Goal: Communication & Community: Share content

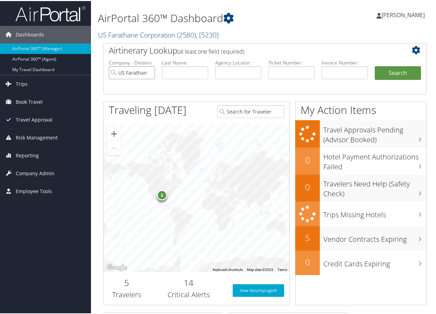
click at [147, 73] on input "US Farathane Corporation" at bounding box center [132, 71] width 46 height 13
click at [202, 71] on input "text" at bounding box center [185, 71] width 46 height 13
type input "durbuius"
click at [375, 65] on button "Search" at bounding box center [398, 72] width 46 height 14
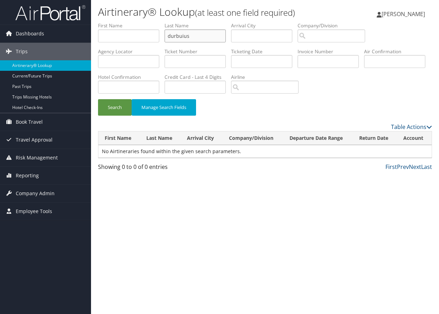
click at [187, 36] on input "durbuius" at bounding box center [195, 35] width 61 height 13
click at [98, 99] on button "Search" at bounding box center [115, 107] width 34 height 16
drag, startPoint x: 177, startPoint y: 34, endPoint x: 190, endPoint y: 30, distance: 13.5
click at [190, 30] on input "durbius" at bounding box center [195, 35] width 61 height 13
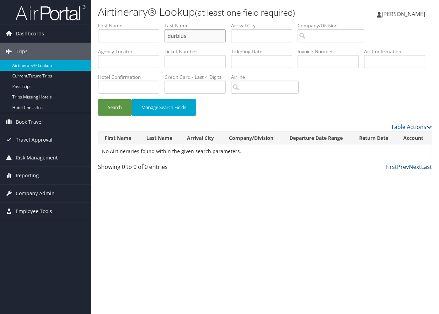
click at [202, 35] on input "durbius" at bounding box center [195, 35] width 61 height 13
paste input "Durbuis"
type input "Durbuis"
click at [98, 99] on button "Search" at bounding box center [115, 107] width 34 height 16
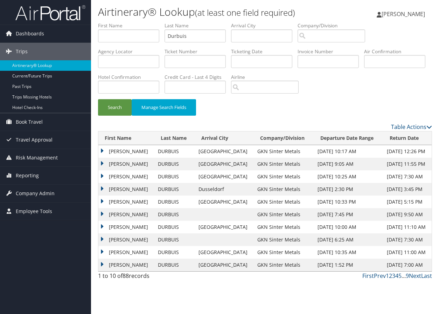
click at [100, 152] on td "JEAN MARC" at bounding box center [126, 151] width 56 height 13
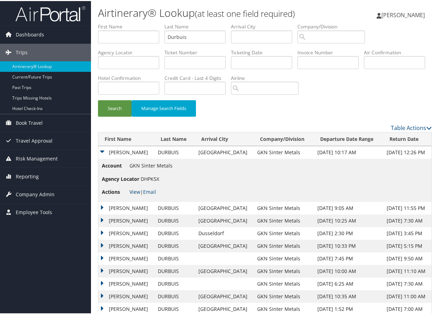
click at [138, 188] on link "View" at bounding box center [135, 190] width 11 height 7
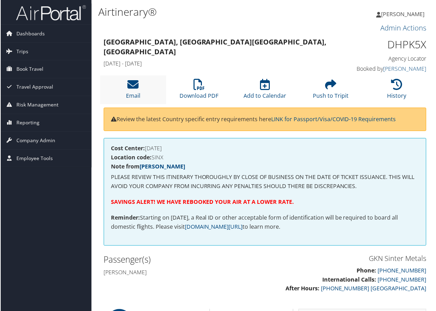
click at [151, 89] on li "Email" at bounding box center [133, 90] width 66 height 28
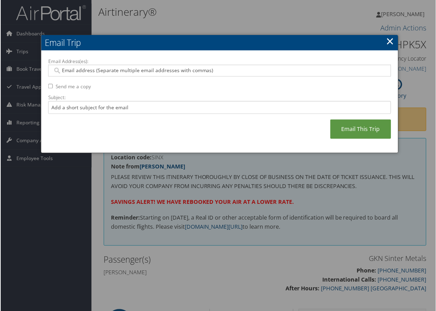
click at [150, 75] on div at bounding box center [220, 71] width 344 height 12
type input "gina.battaglia"
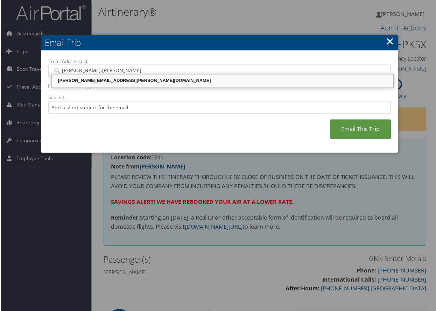
click at [97, 83] on div "GINA.BATTAGLIA@GKNPM.COM" at bounding box center [222, 80] width 341 height 7
type input "GINA.BATTAGLIA@GKNPM.COM"
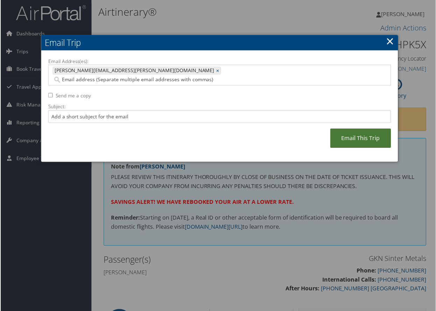
click at [361, 131] on link "Email This Trip" at bounding box center [360, 138] width 61 height 19
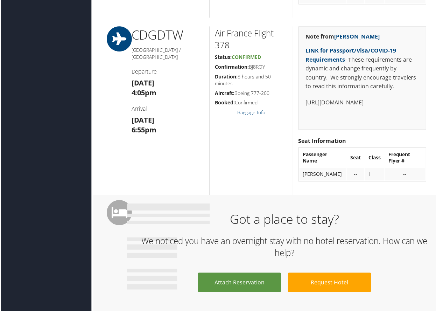
scroll to position [560, 0]
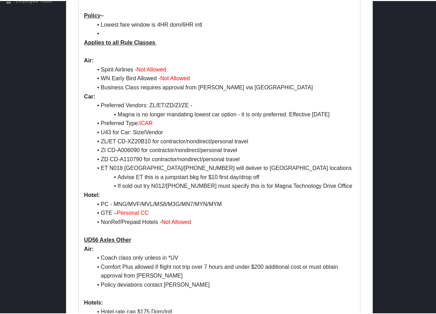
scroll to position [350, 0]
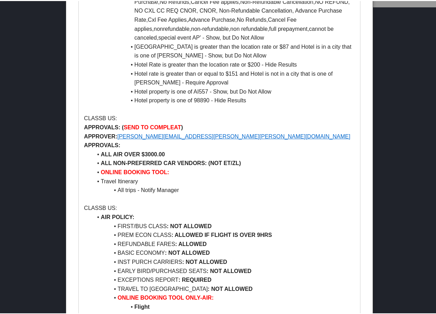
scroll to position [1015, 0]
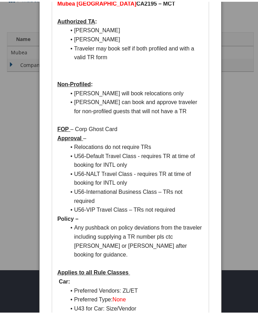
scroll to position [70, 0]
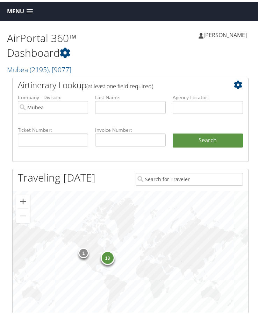
click at [209, 48] on div "[PERSON_NAME] [PERSON_NAME] My Settings Travel Agency Contacts Log Consulting T…" at bounding box center [196, 36] width 131 height 27
